Goal: Transaction & Acquisition: Purchase product/service

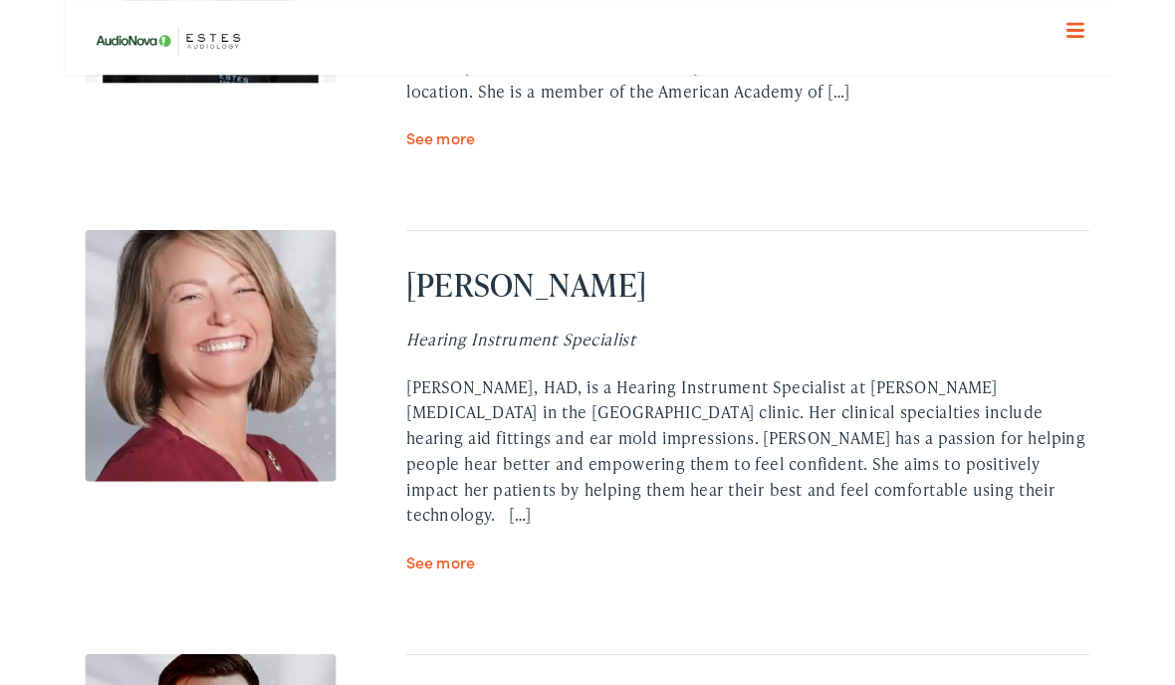
scroll to position [6317, 0]
click at [785, 474] on div "[PERSON_NAME], HAD, is a Hearing Instrument Specialist at [PERSON_NAME] [MEDICA…" at bounding box center [767, 505] width 767 height 172
click at [403, 617] on link "See more" at bounding box center [422, 629] width 77 height 25
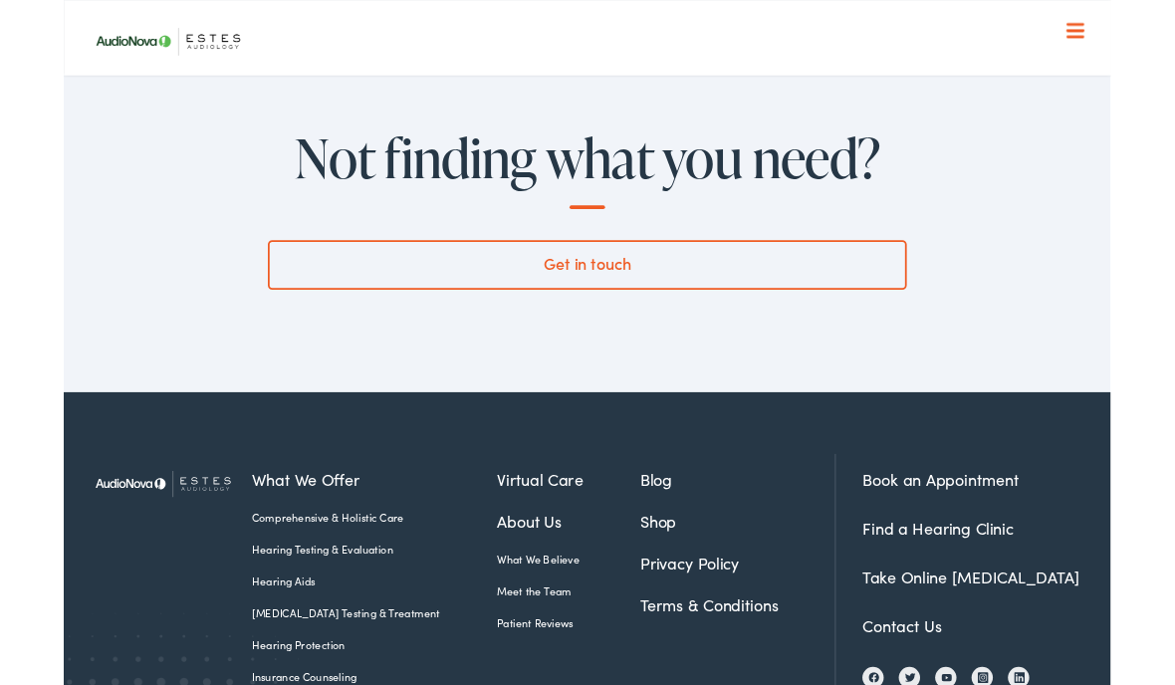
scroll to position [8060, 0]
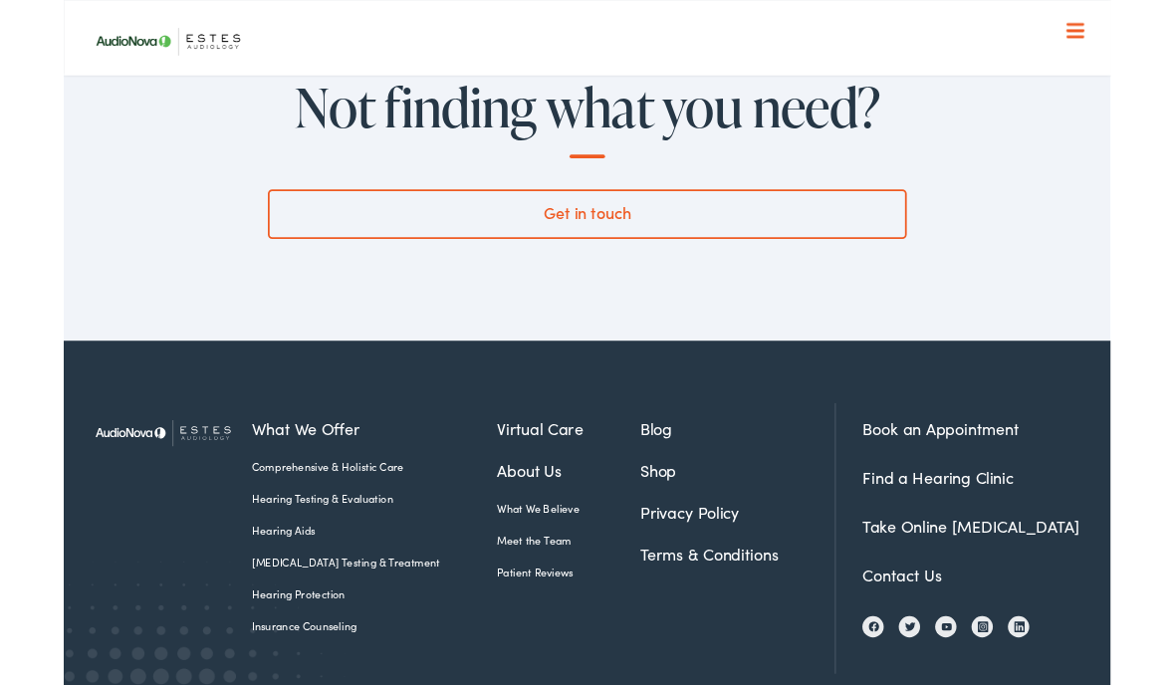
click at [648, 514] on link "Shop" at bounding box center [755, 527] width 219 height 27
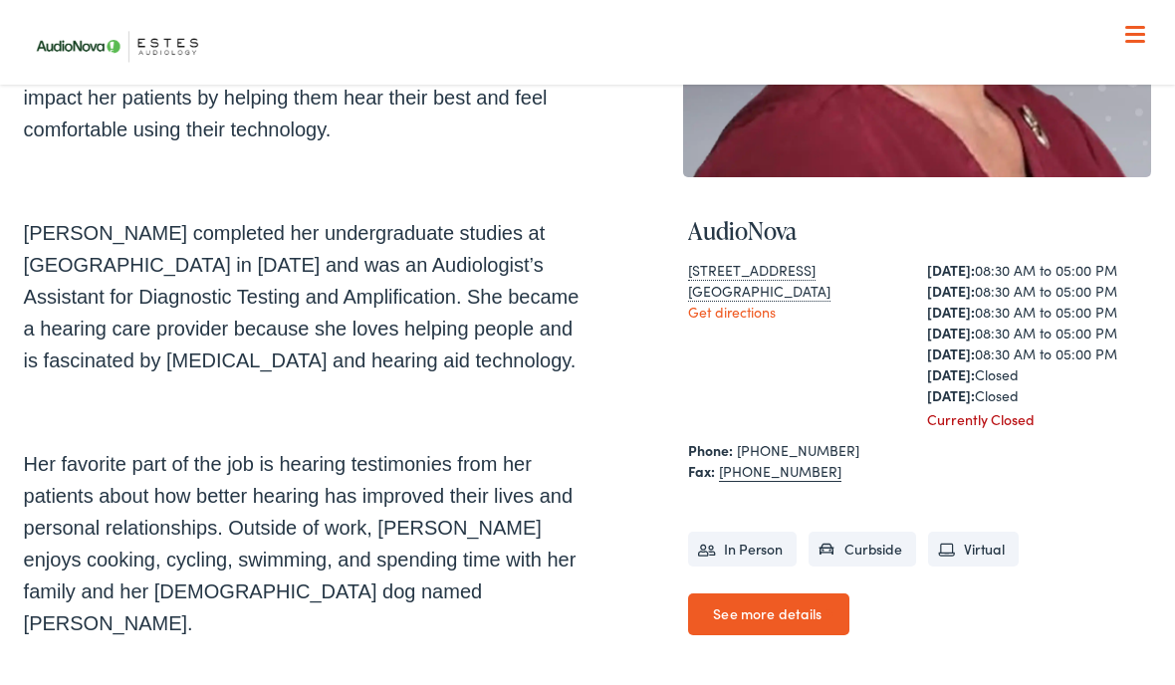
scroll to position [483, 0]
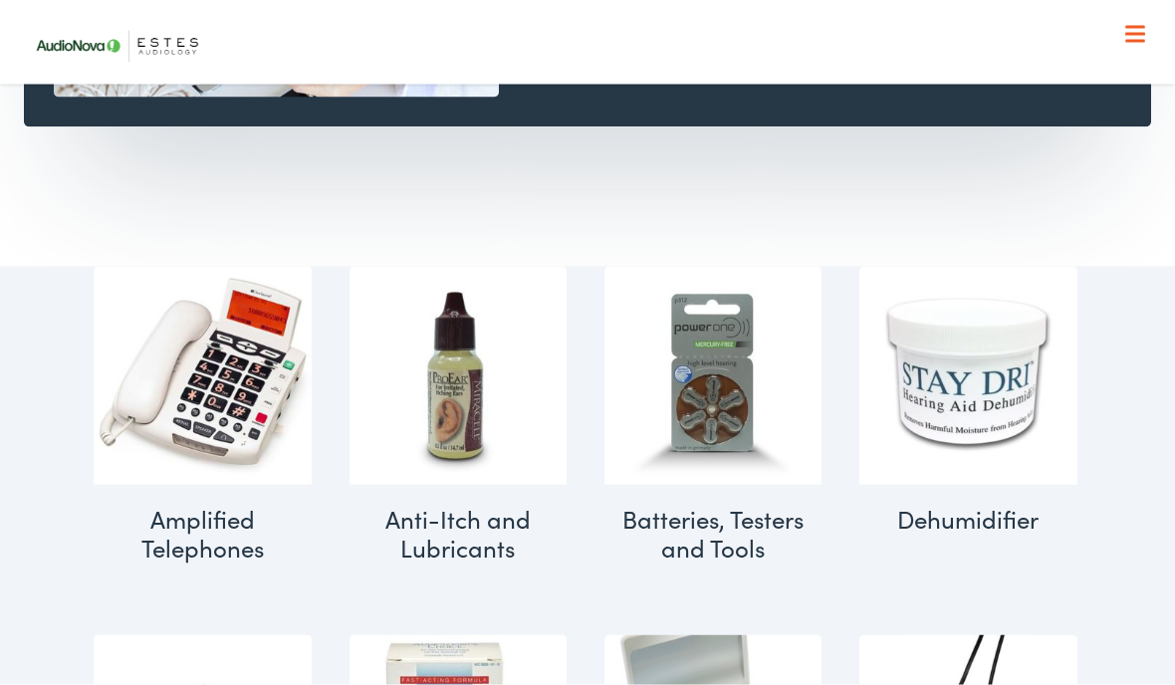
scroll to position [801, 0]
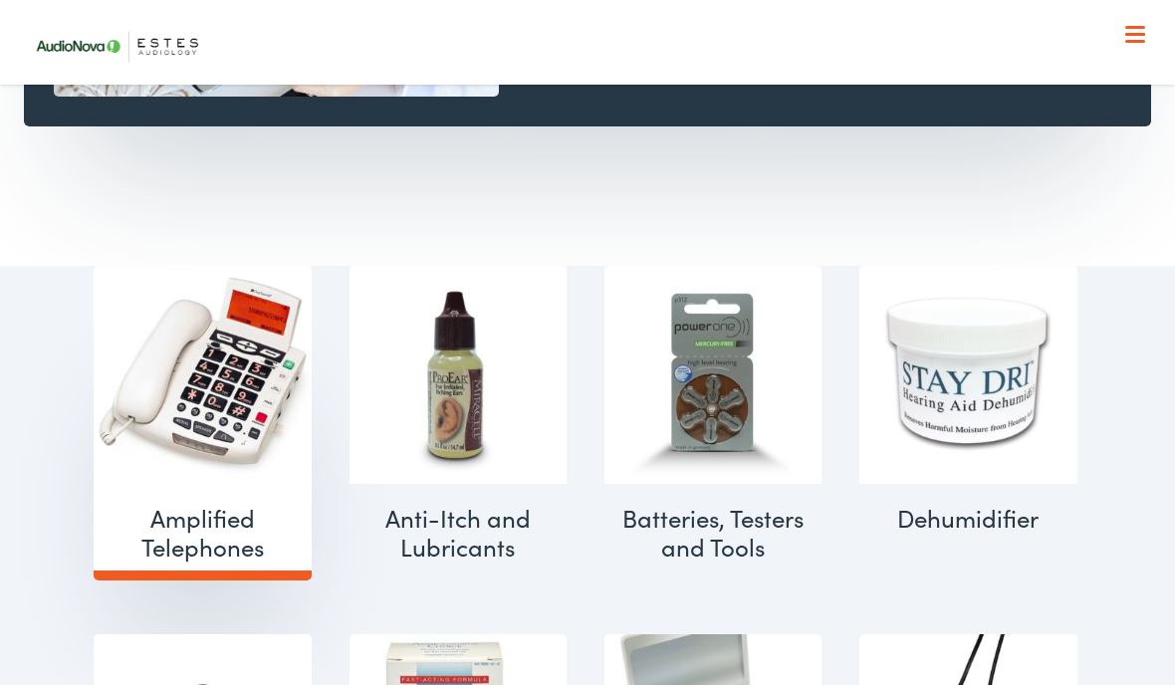
click at [184, 539] on h2 "Amplified Telephones (3)" at bounding box center [203, 533] width 218 height 98
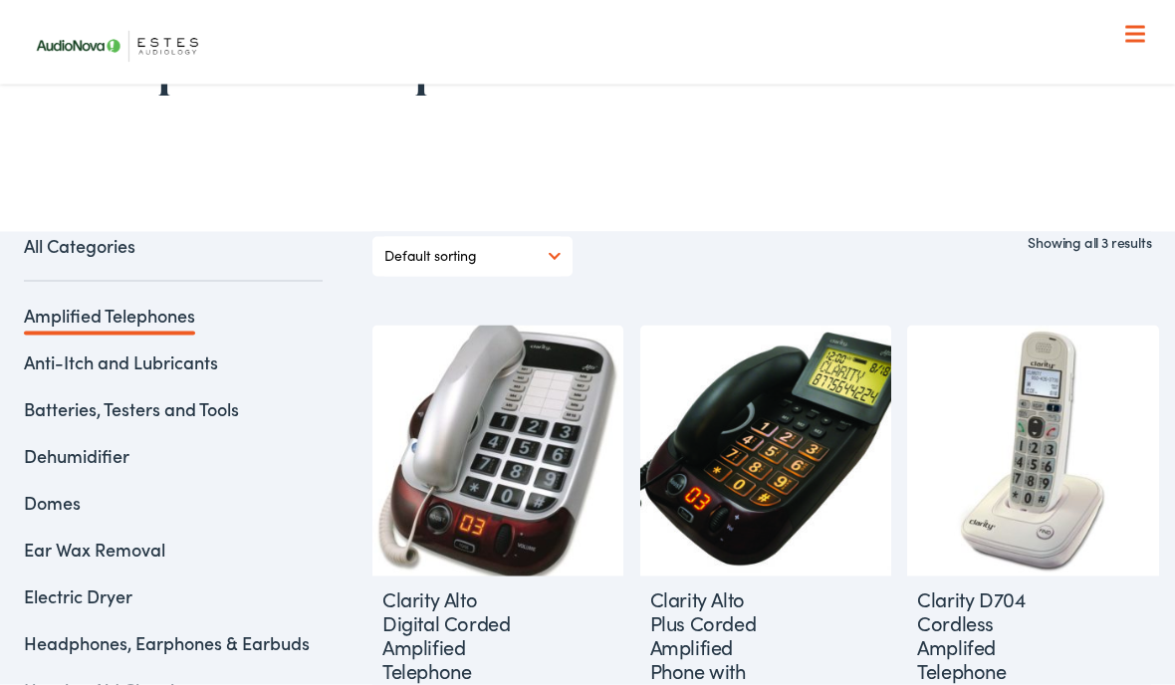
scroll to position [230, 0]
